Goal: Information Seeking & Learning: Compare options

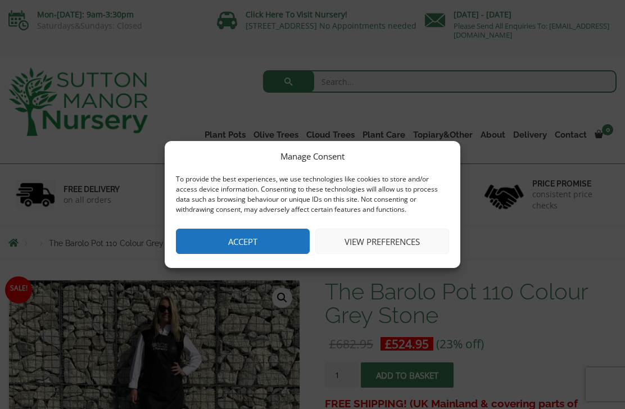
click at [212, 243] on button "Accept" at bounding box center [243, 241] width 134 height 25
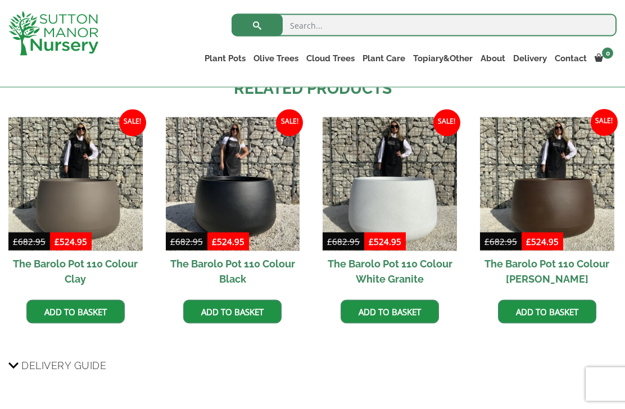
scroll to position [700, 0]
click at [60, 195] on img at bounding box center [75, 185] width 134 height 134
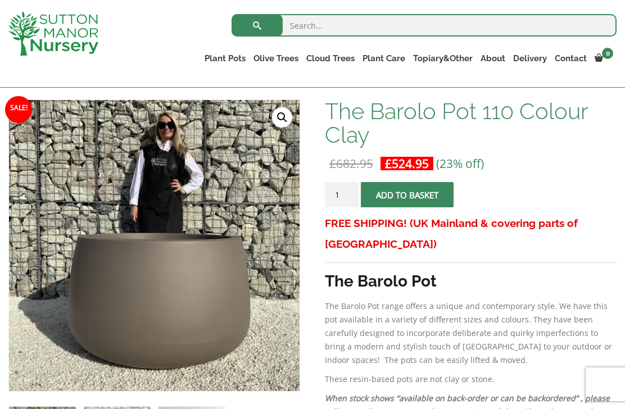
scroll to position [206, 0]
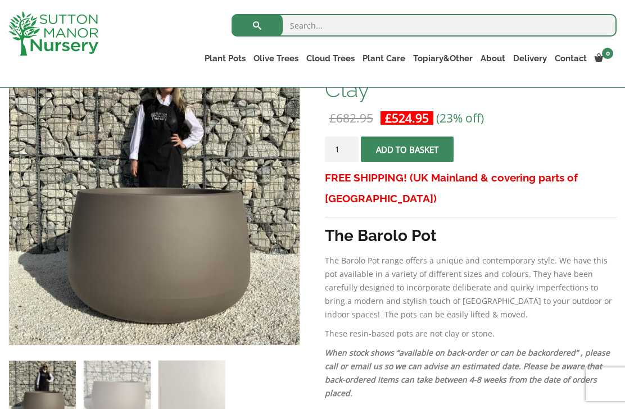
click at [155, 272] on img at bounding box center [290, 336] width 562 height 562
click at [218, 282] on img at bounding box center [290, 336] width 562 height 562
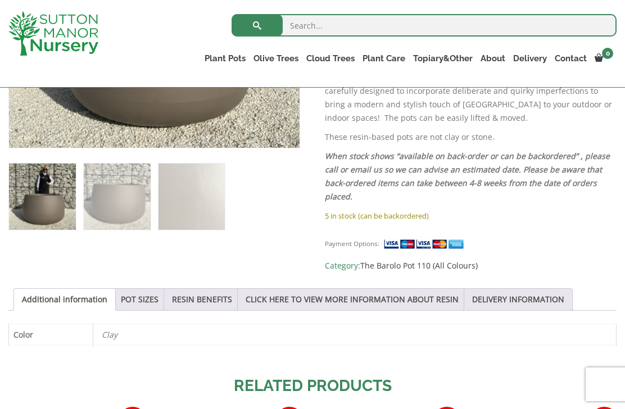
scroll to position [406, 0]
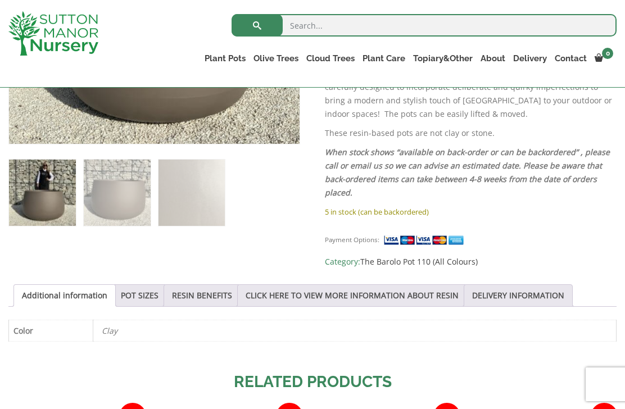
click at [148, 294] on link "POT SIZES" at bounding box center [140, 295] width 38 height 21
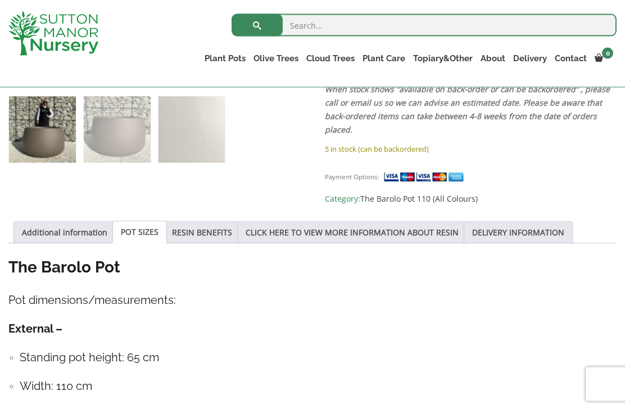
scroll to position [468, 0]
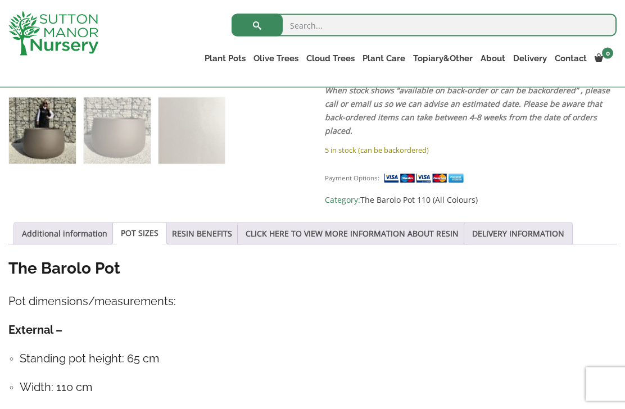
click at [216, 235] on link "RESIN BENEFITS" at bounding box center [202, 233] width 60 height 21
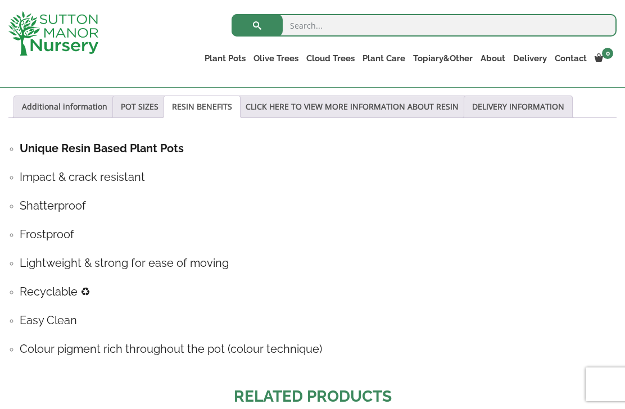
scroll to position [594, 0]
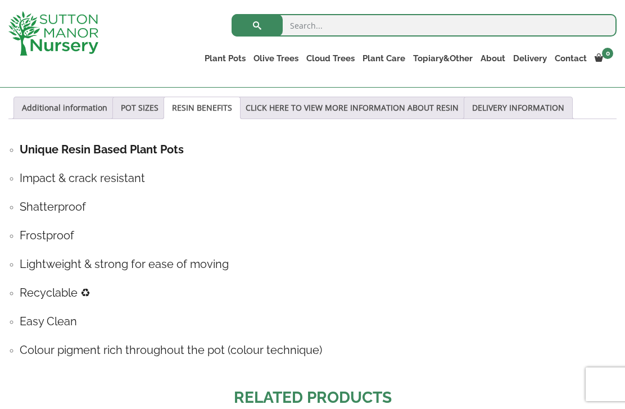
click at [149, 111] on link "POT SIZES" at bounding box center [140, 107] width 38 height 21
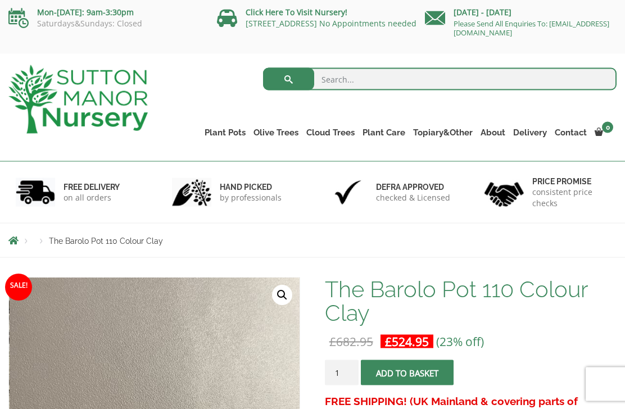
scroll to position [0, 0]
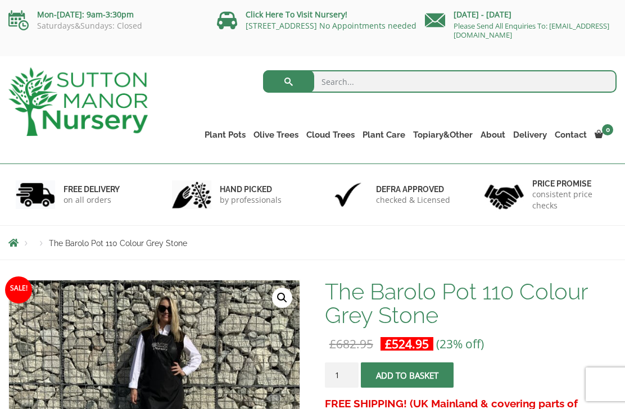
click at [216, 130] on link "Plant Pots" at bounding box center [225, 135] width 49 height 16
click at [220, 134] on link "Plant Pots" at bounding box center [225, 135] width 49 height 16
click at [0, 0] on link "The Amalfi Pots" at bounding box center [0, 0] width 0 height 0
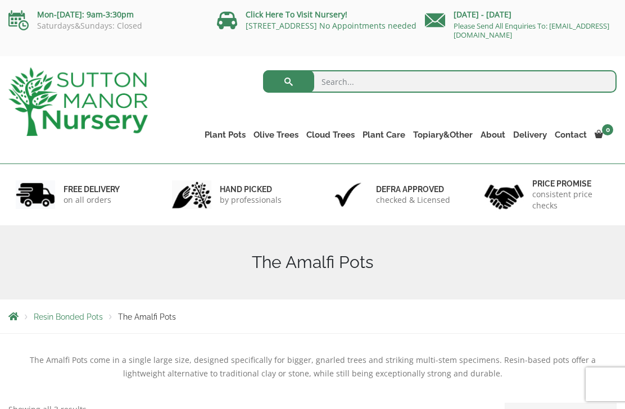
click at [0, 0] on link "The Milan Pots" at bounding box center [0, 0] width 0 height 0
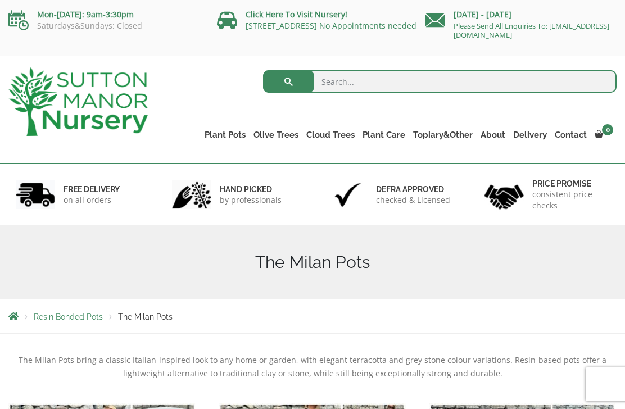
click at [0, 0] on link "The Capri Pots" at bounding box center [0, 0] width 0 height 0
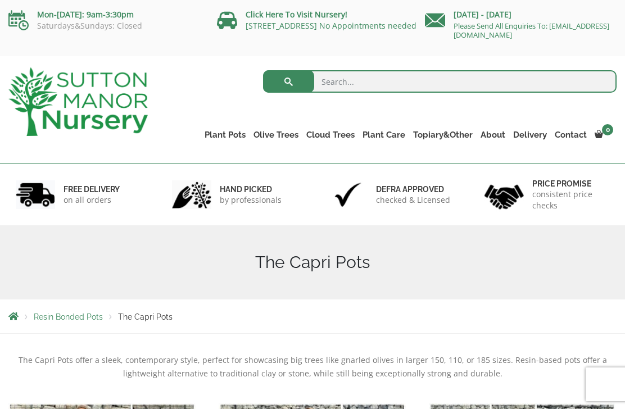
click at [0, 0] on link "The Brunello Pots" at bounding box center [0, 0] width 0 height 0
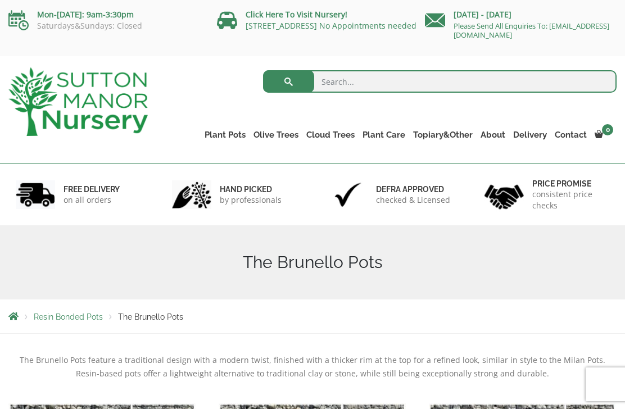
click at [0, 0] on link "The Venice Cube Pots" at bounding box center [0, 0] width 0 height 0
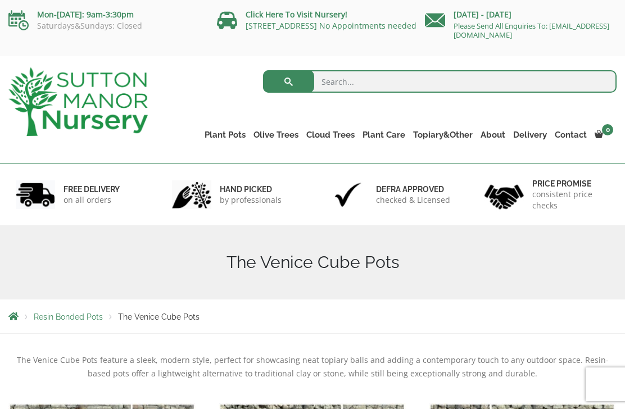
click at [0, 0] on link "The Barolo Pots" at bounding box center [0, 0] width 0 height 0
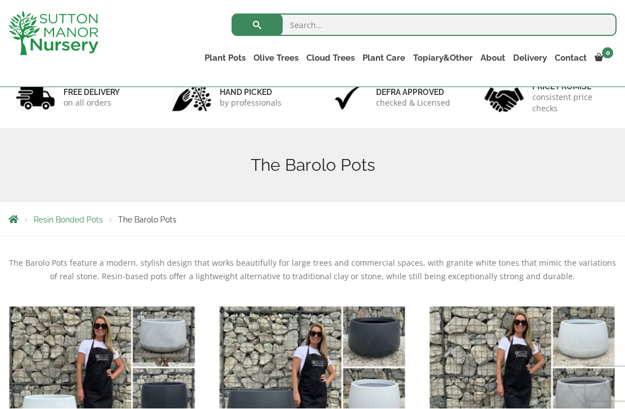
scroll to position [77, 0]
click at [0, 0] on link "The Olive Jar" at bounding box center [0, 0] width 0 height 0
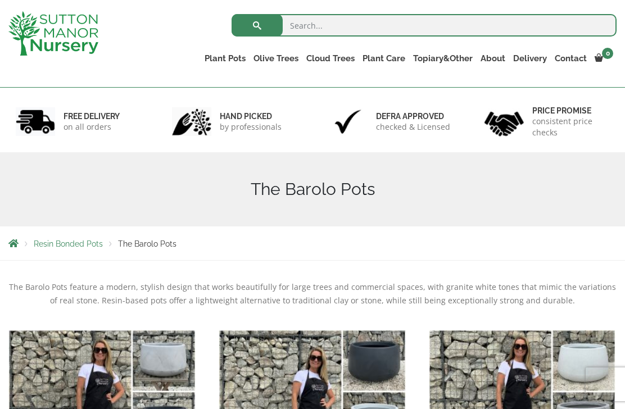
scroll to position [47, 0]
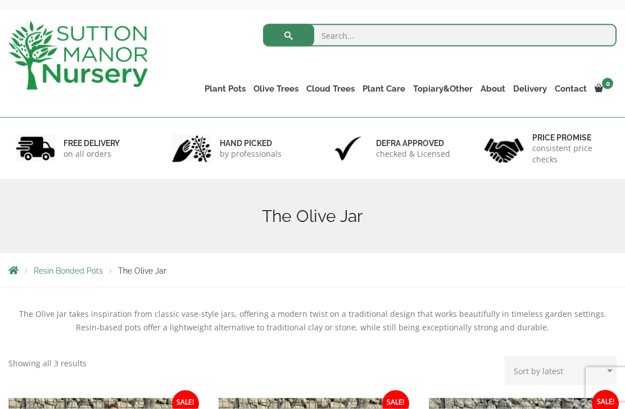
scroll to position [47, 0]
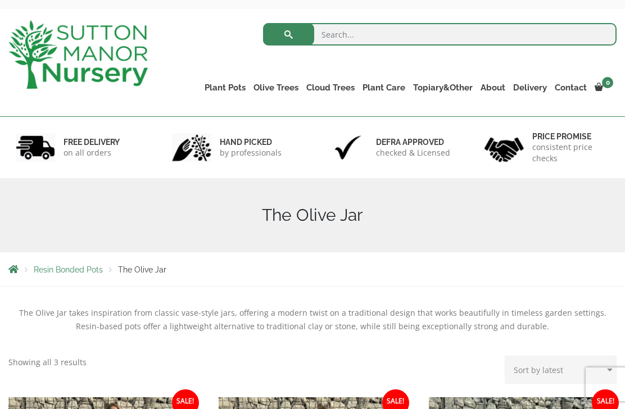
click at [0, 0] on link "The Sicilian Pots" at bounding box center [0, 0] width 0 height 0
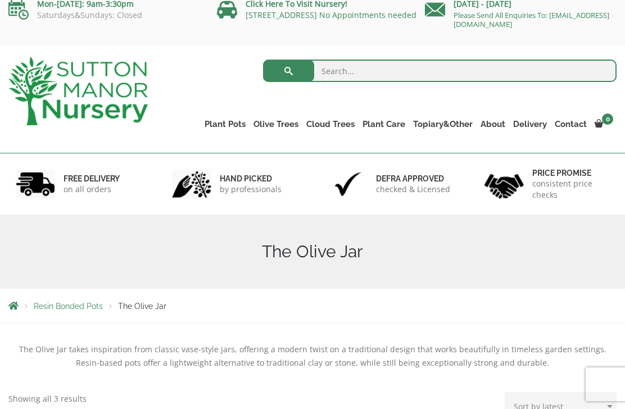
scroll to position [0, 0]
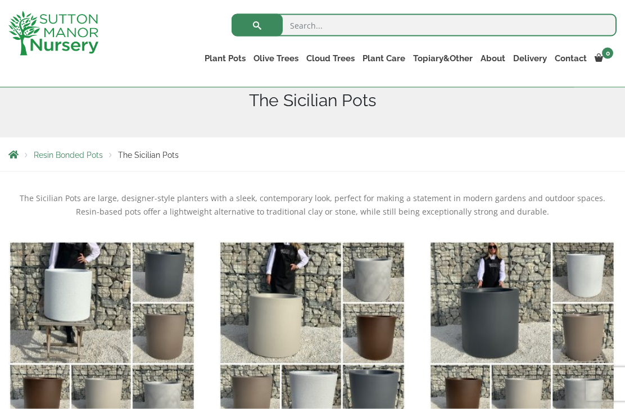
scroll to position [120, 0]
